Goal: Transaction & Acquisition: Purchase product/service

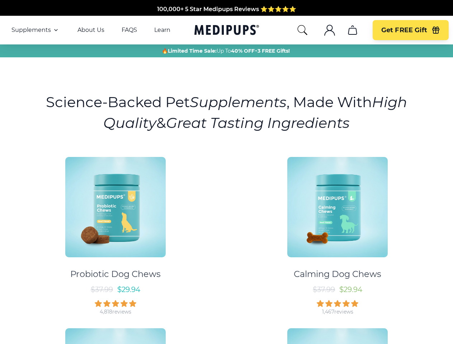
click at [226, 172] on div "Probiotic Dog Chews $ 37.99 $ 29.94 4,818 reviews Calming Dog Chews $ 37.99 $ 2…" at bounding box center [226, 319] width 444 height 336
click at [36, 30] on span "Supplements" at bounding box center [30, 30] width 39 height 7
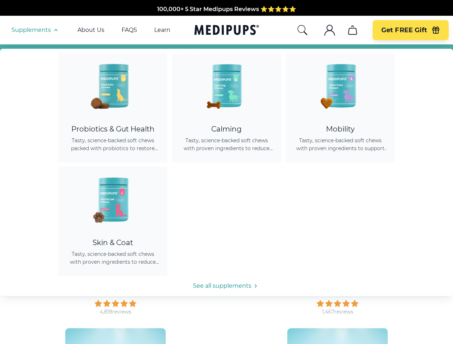
click at [55, 30] on icon "button" at bounding box center [56, 30] width 9 height 9
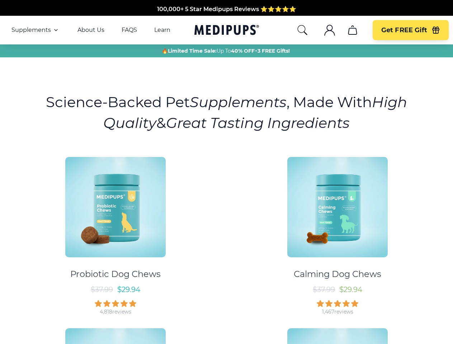
click at [302, 30] on icon "search" at bounding box center [302, 29] width 11 height 11
click at [329, 30] on icon ".cls-1{fill:none;stroke:currentColor;stroke-miterlimit:10;stroke-width:1.5px;}" at bounding box center [329, 29] width 11 height 11
click at [352, 30] on icon "cart" at bounding box center [352, 29] width 11 height 11
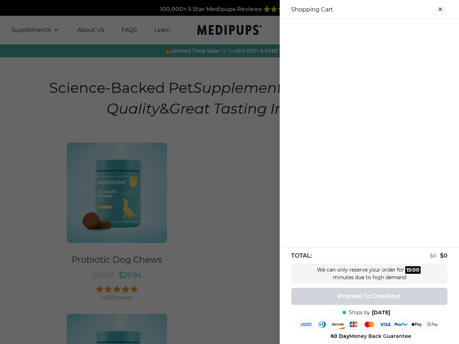
click at [352, 30] on div at bounding box center [229, 172] width 459 height 344
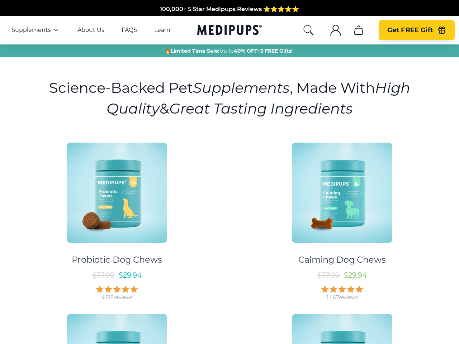
click at [410, 30] on span "Get FREE Gift" at bounding box center [410, 30] width 46 height 8
